Goal: Information Seeking & Learning: Learn about a topic

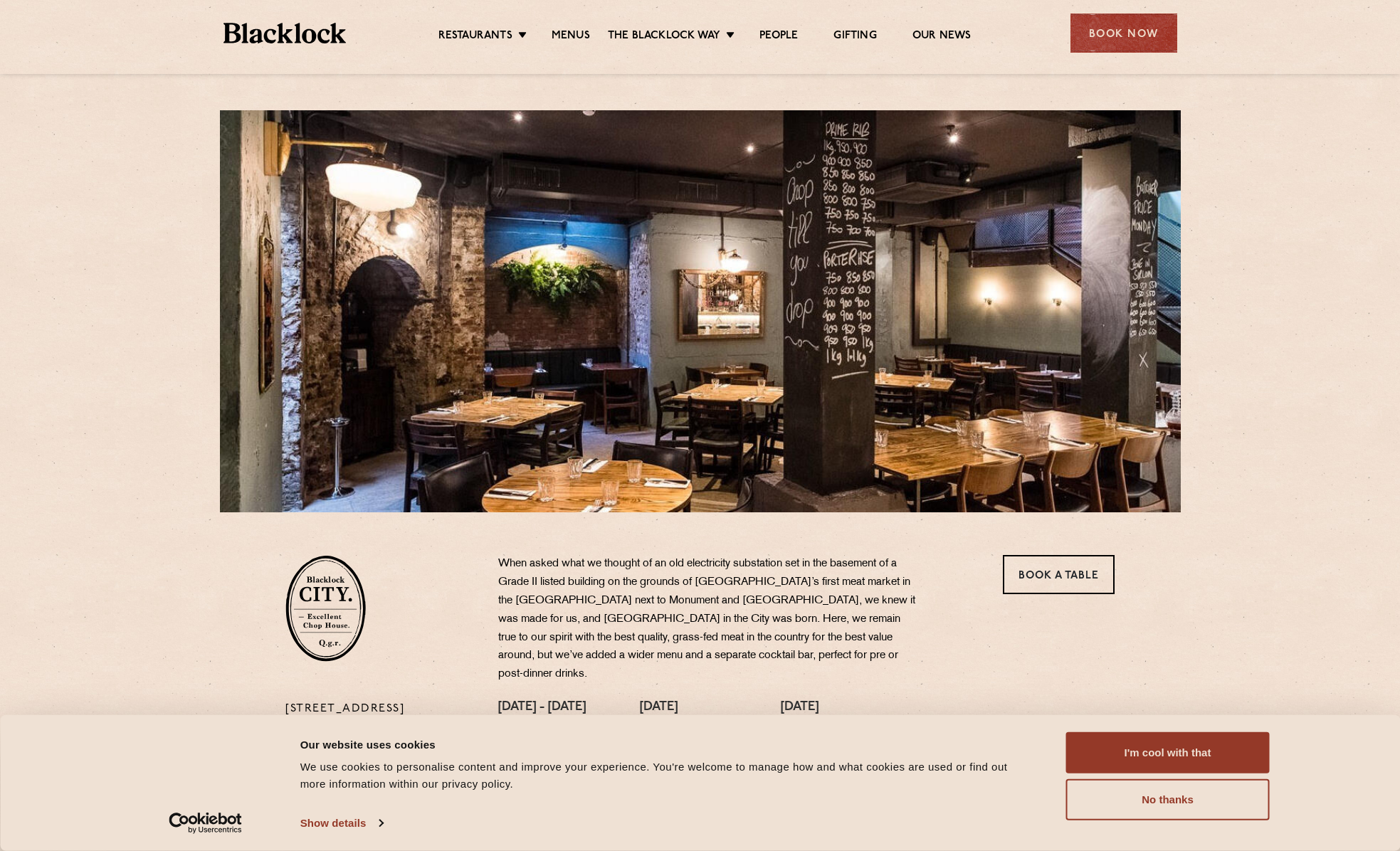
click at [423, 841] on div "Consent Details [#IABV2SETTINGS#] About Our website uses cookies We use cookies…" at bounding box center [700, 783] width 1400 height 136
click at [568, 31] on link "Menus" at bounding box center [570, 37] width 38 height 15
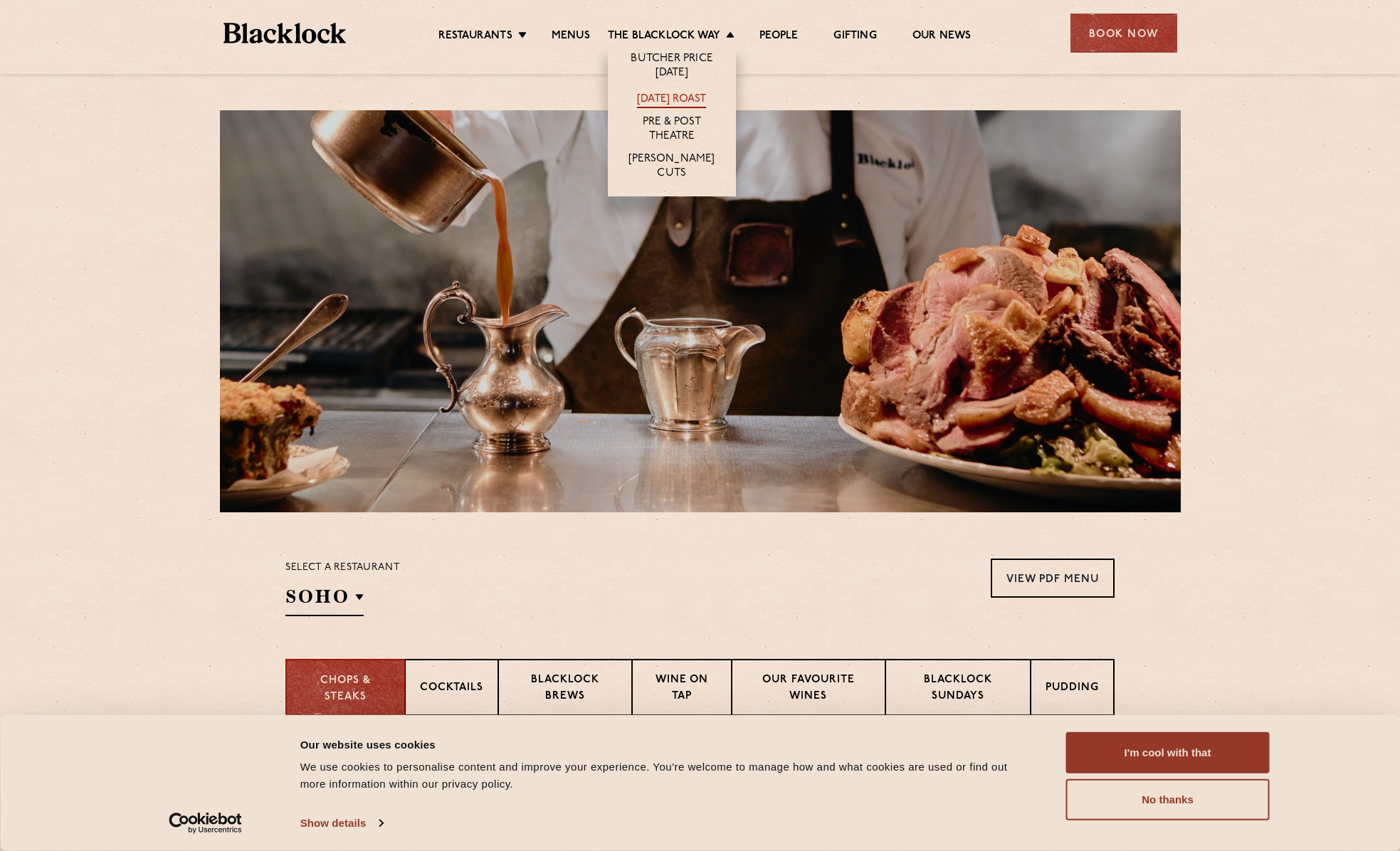
click at [694, 95] on link "[DATE] Roast" at bounding box center [671, 100] width 69 height 15
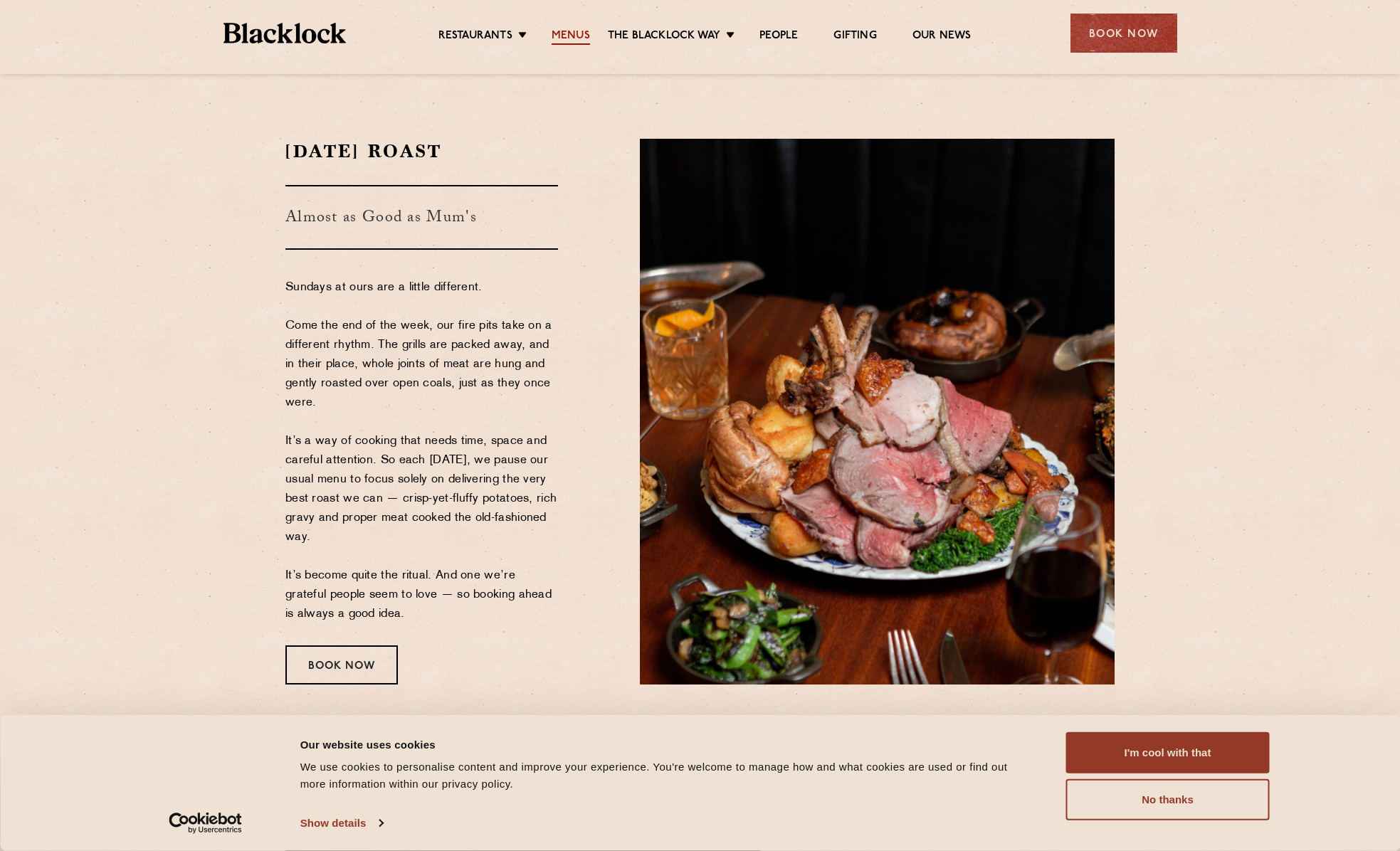
click at [572, 31] on link "Menus" at bounding box center [570, 37] width 38 height 15
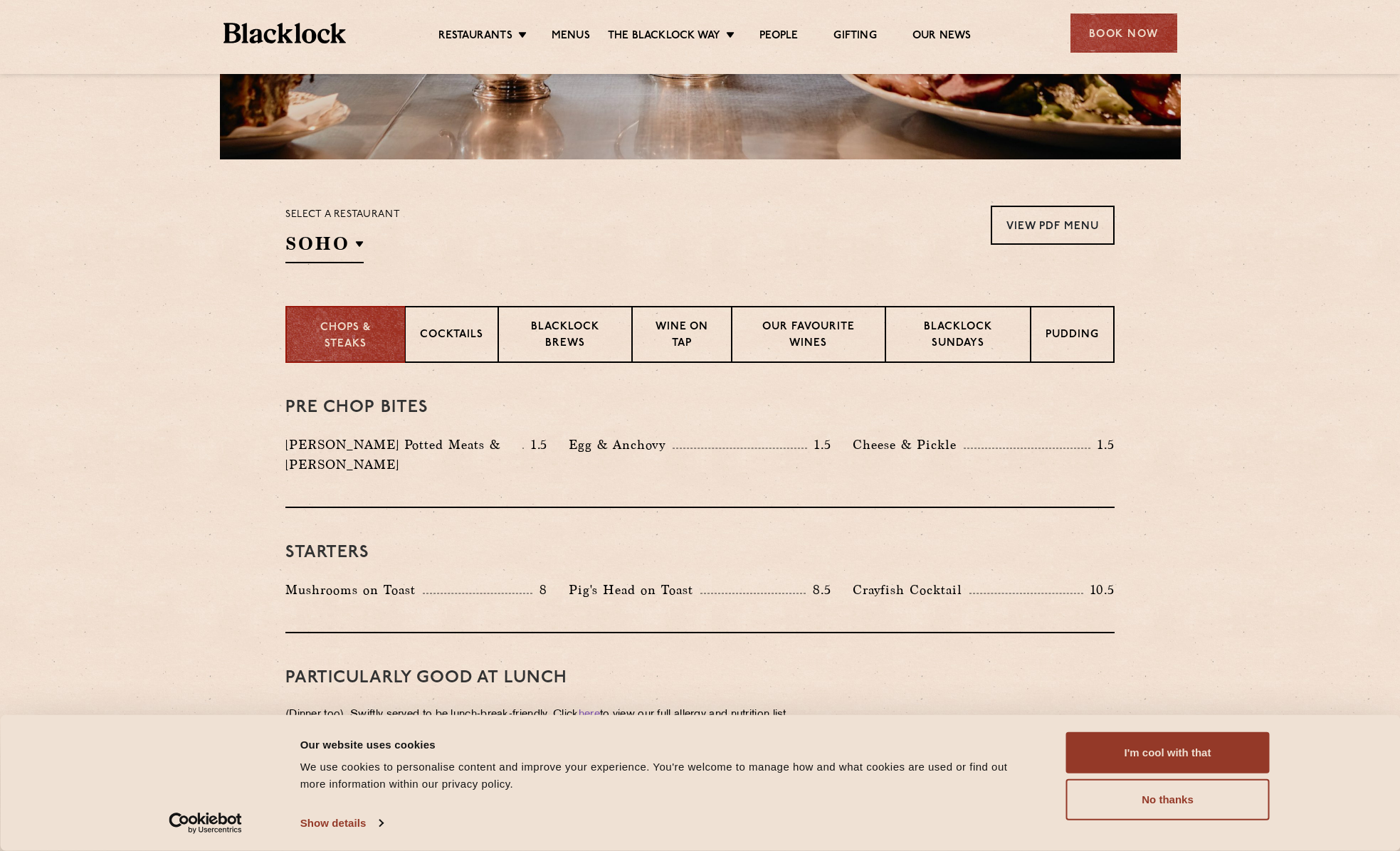
scroll to position [427, 0]
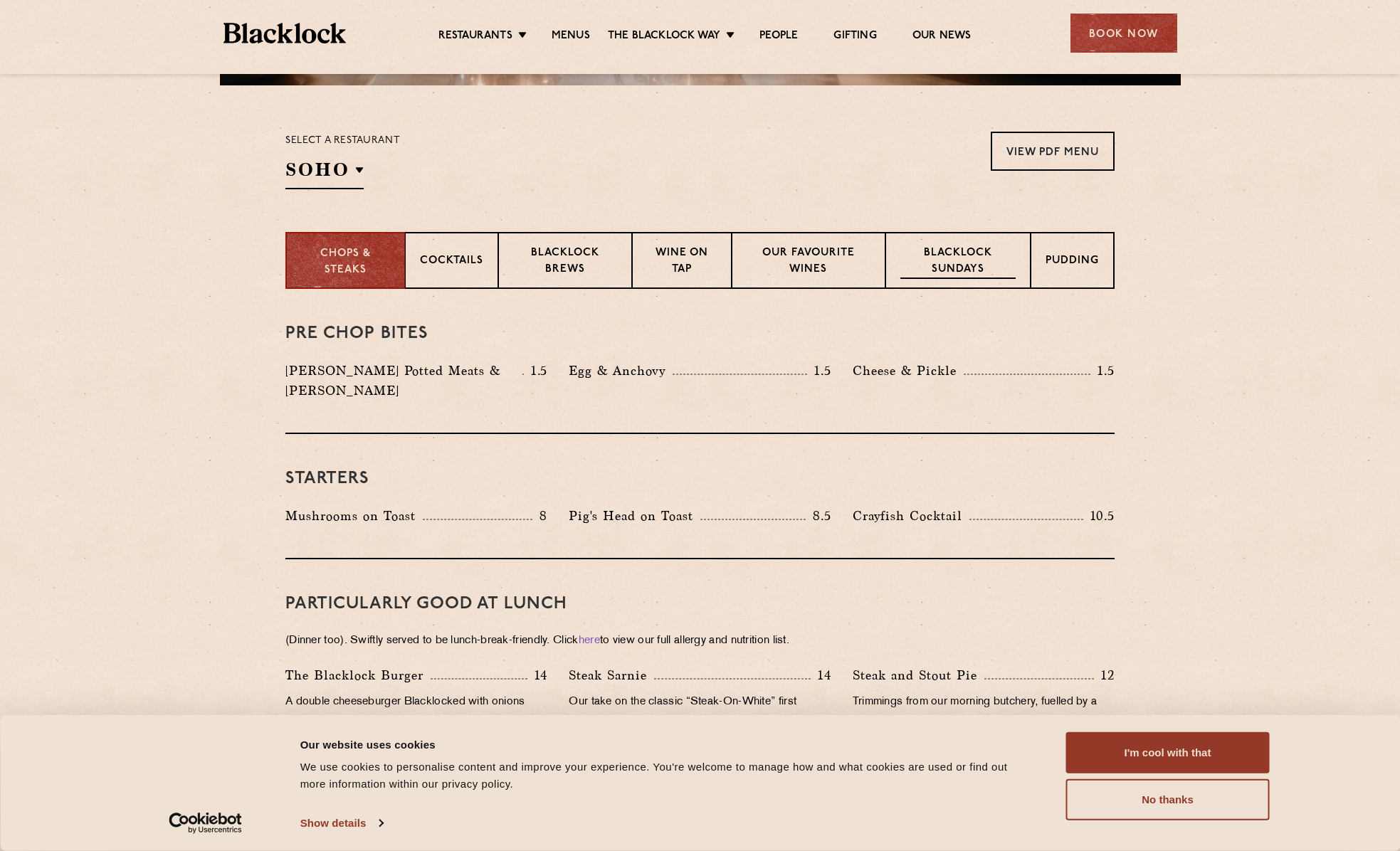
click at [960, 260] on p "Blacklock Sundays" at bounding box center [958, 262] width 115 height 33
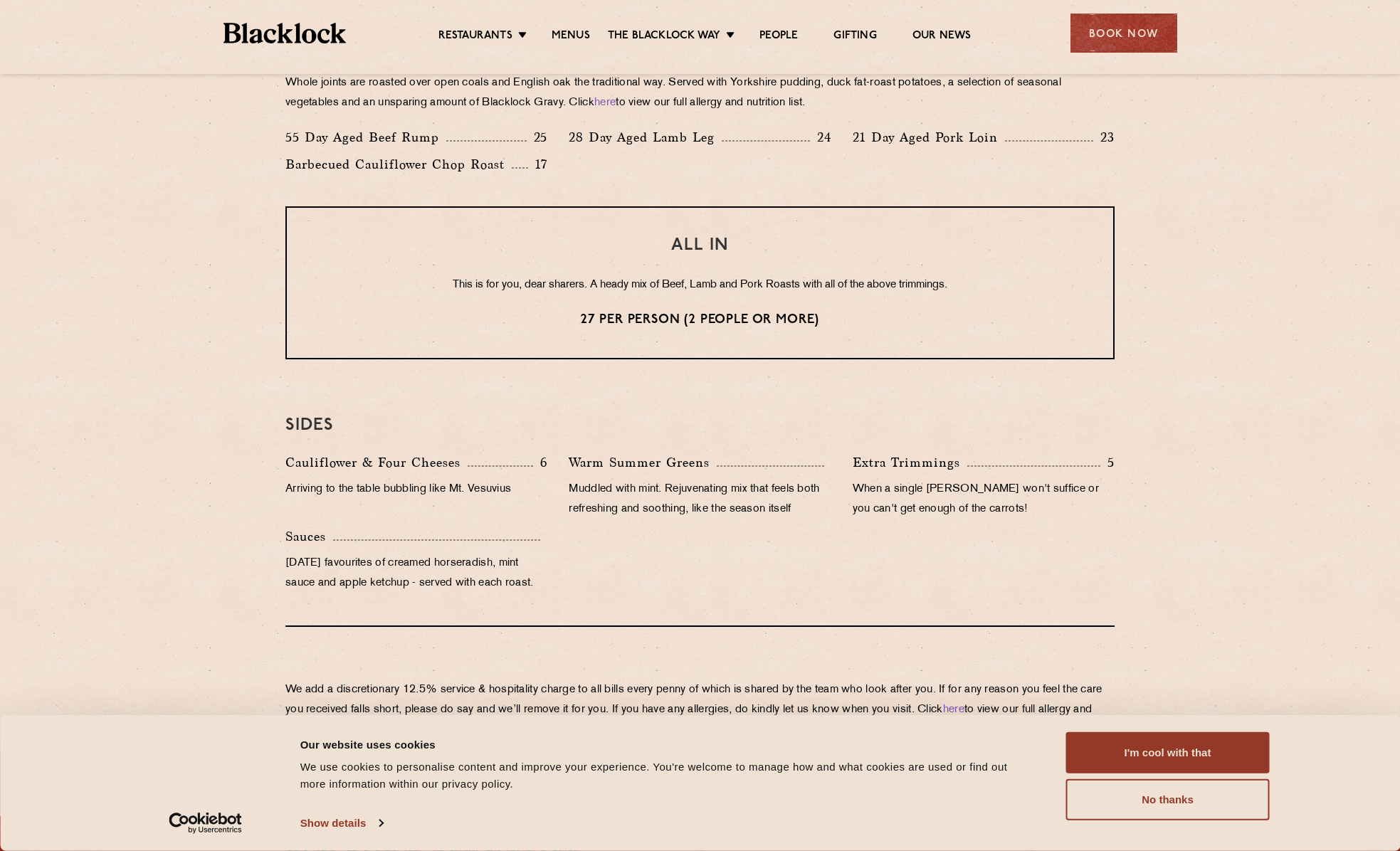
scroll to position [1210, 0]
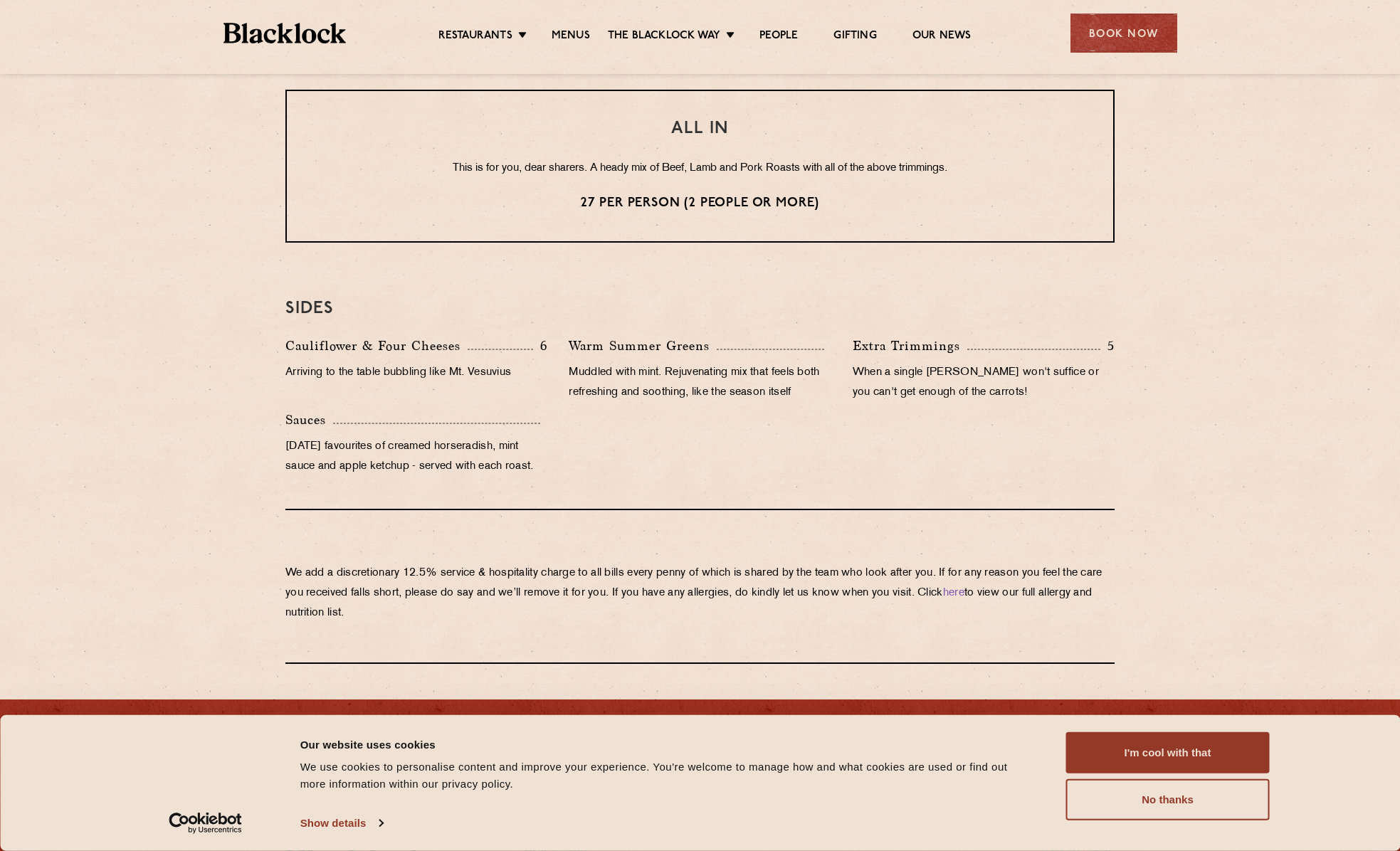
click at [306, 844] on div "Consent Details [#IABV2SETTINGS#] About Our website uses cookies We use cookies…" at bounding box center [700, 783] width 1400 height 136
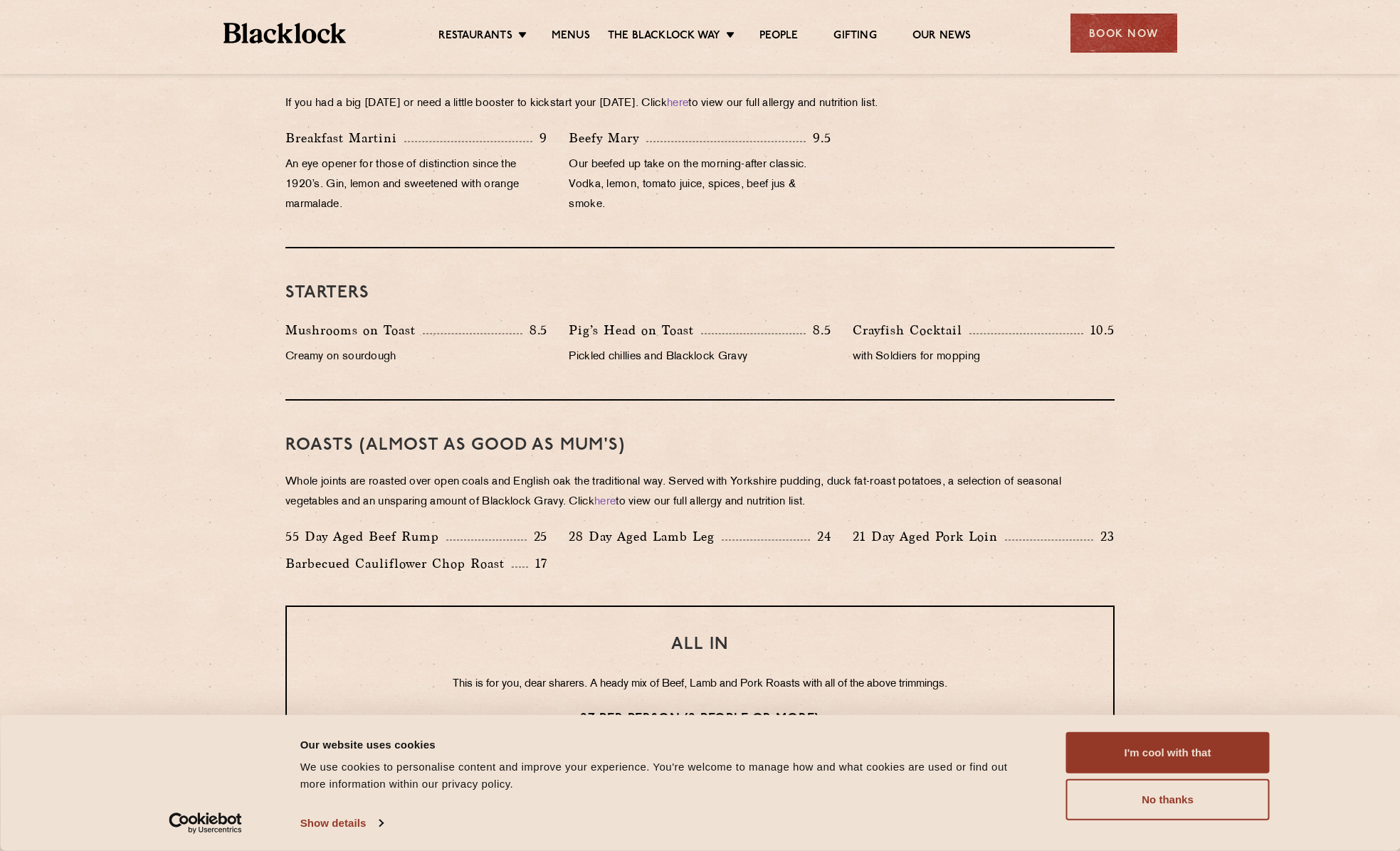
scroll to position [427, 0]
